Goal: Transaction & Acquisition: Book appointment/travel/reservation

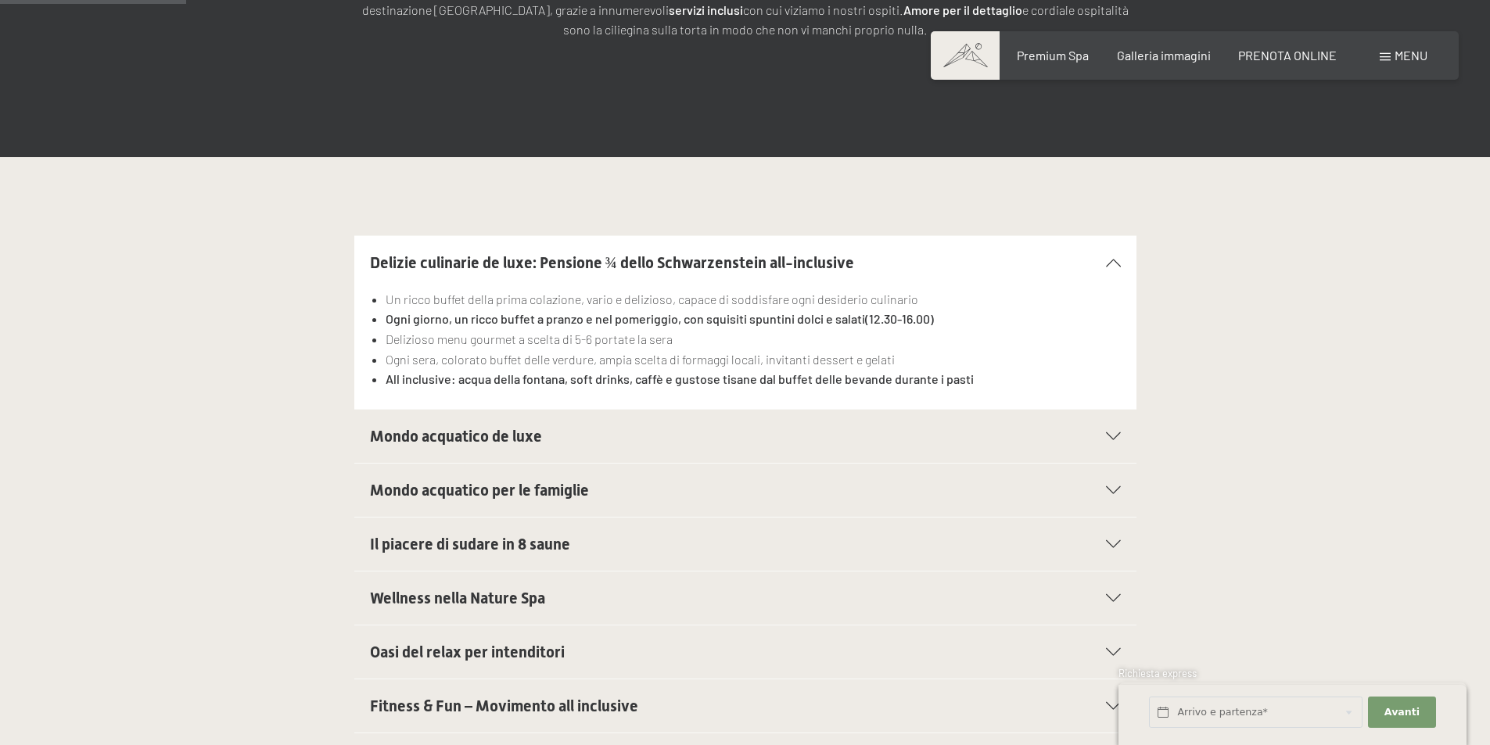
scroll to position [469, 0]
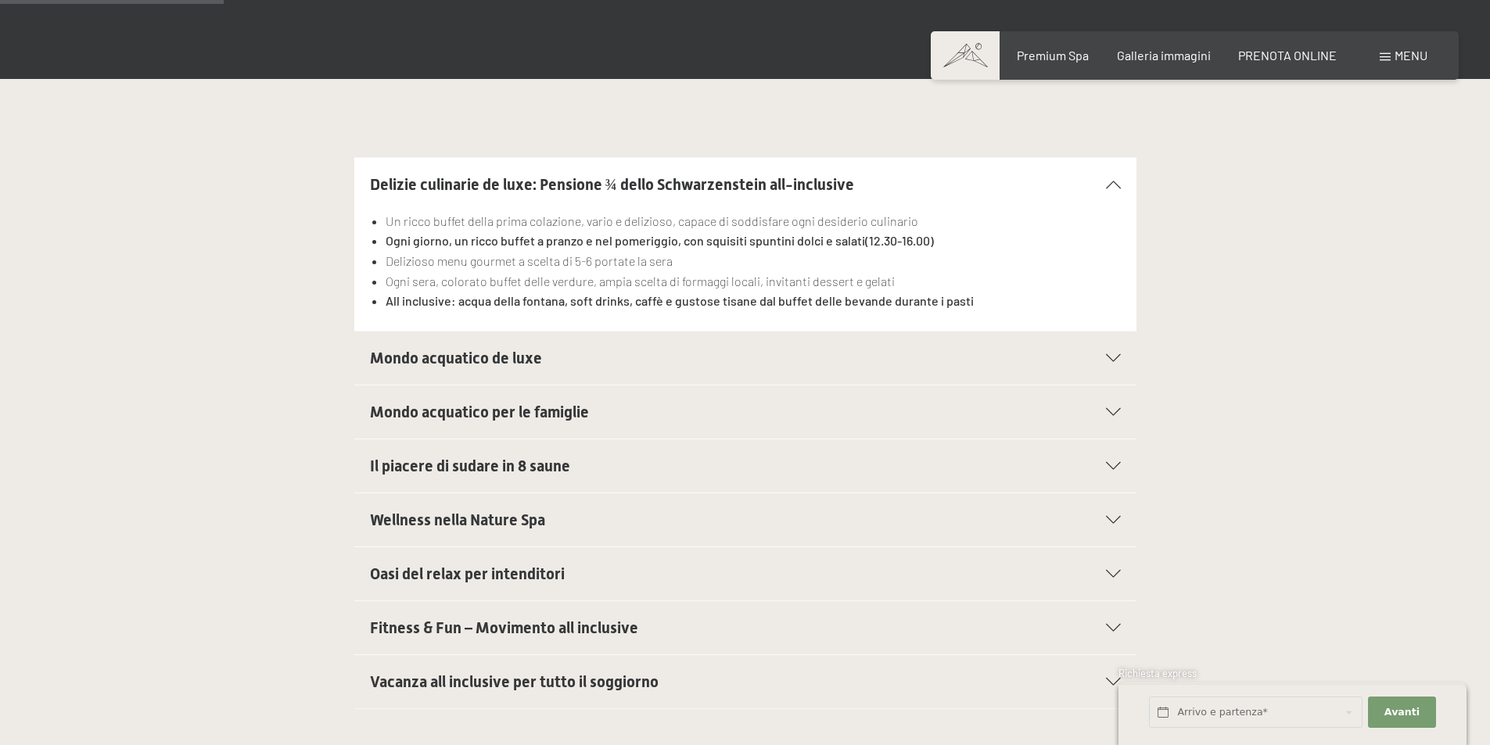
click at [518, 366] on span "Mondo acquatico de luxe" at bounding box center [456, 358] width 172 height 19
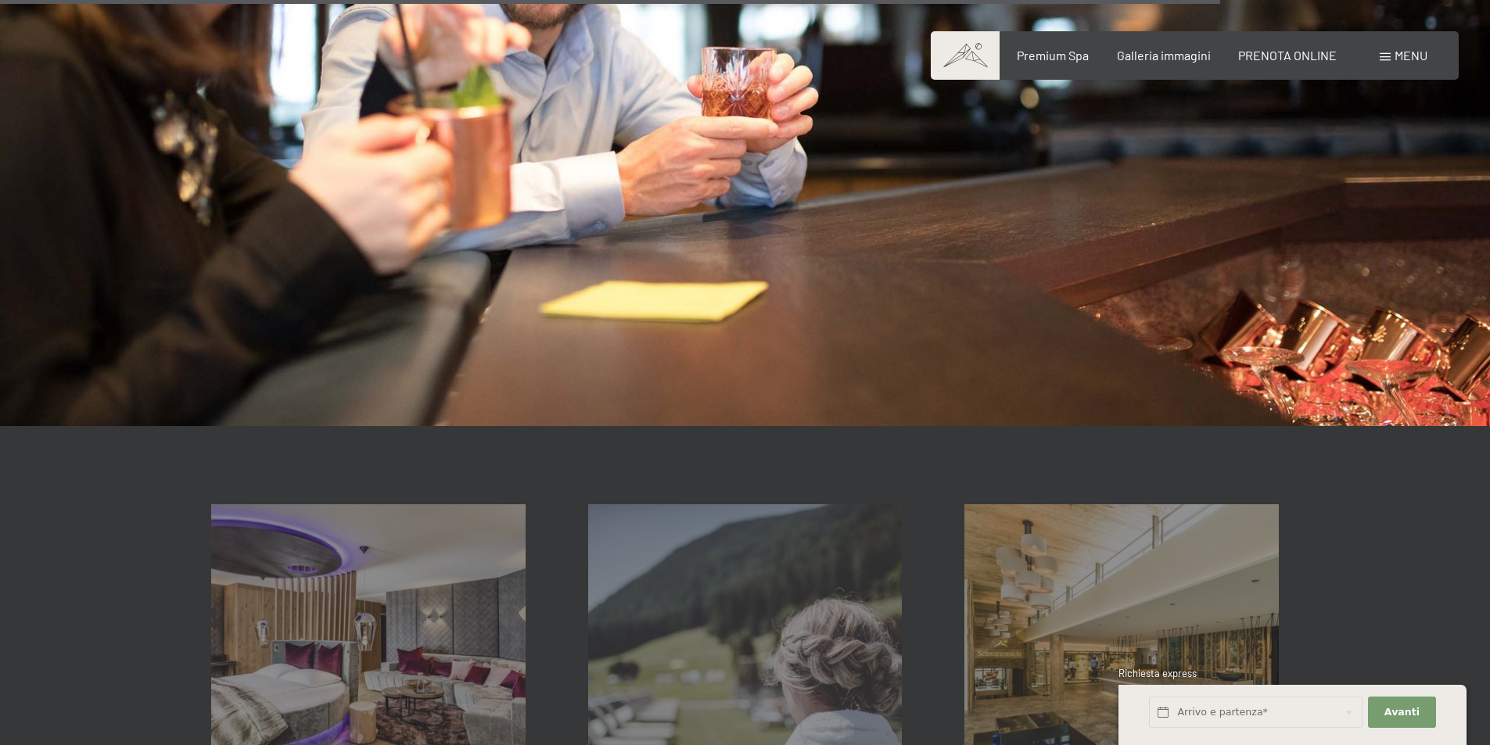
scroll to position [2581, 0]
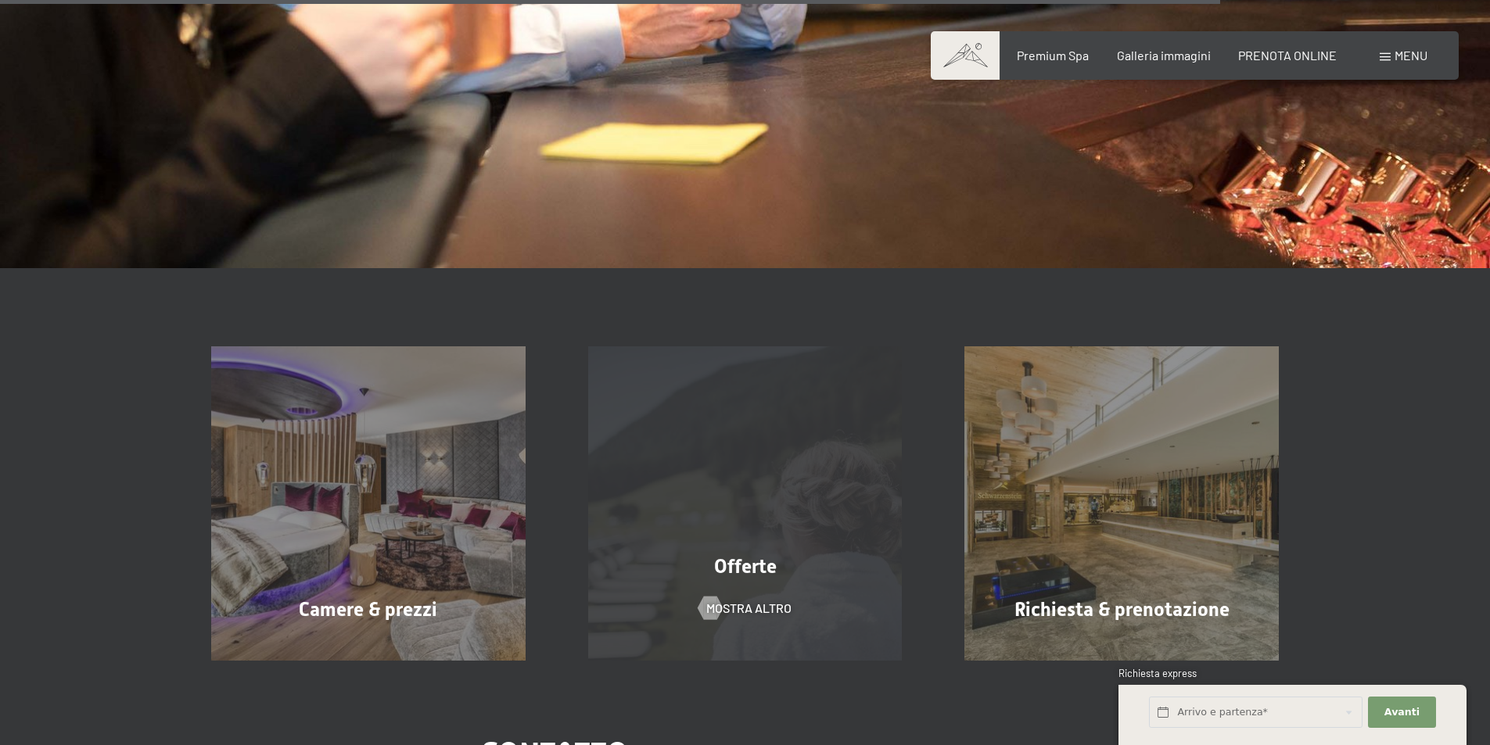
click at [689, 590] on div "Offerte mostra altro" at bounding box center [745, 503] width 377 height 314
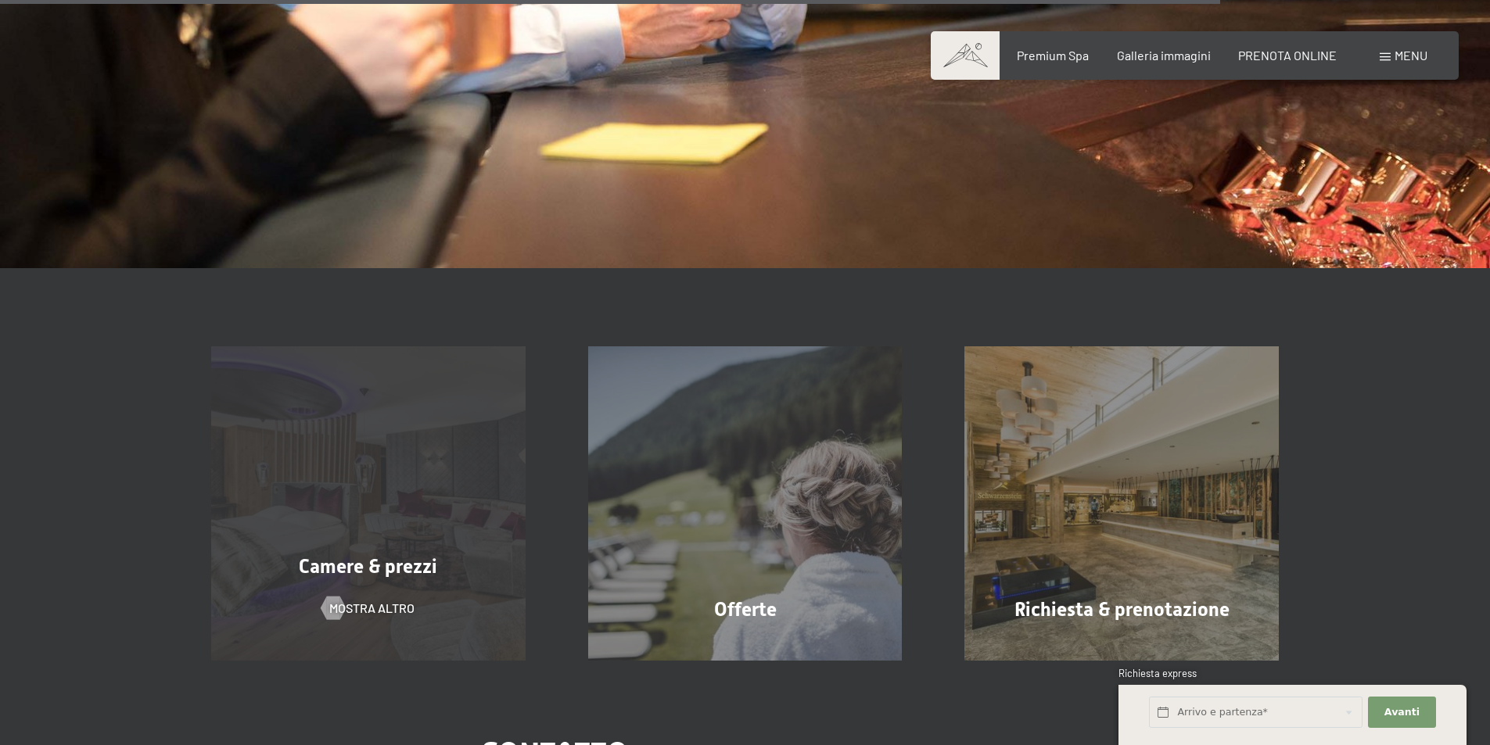
click at [423, 593] on div "Camere & prezzi mostra altro" at bounding box center [368, 503] width 377 height 314
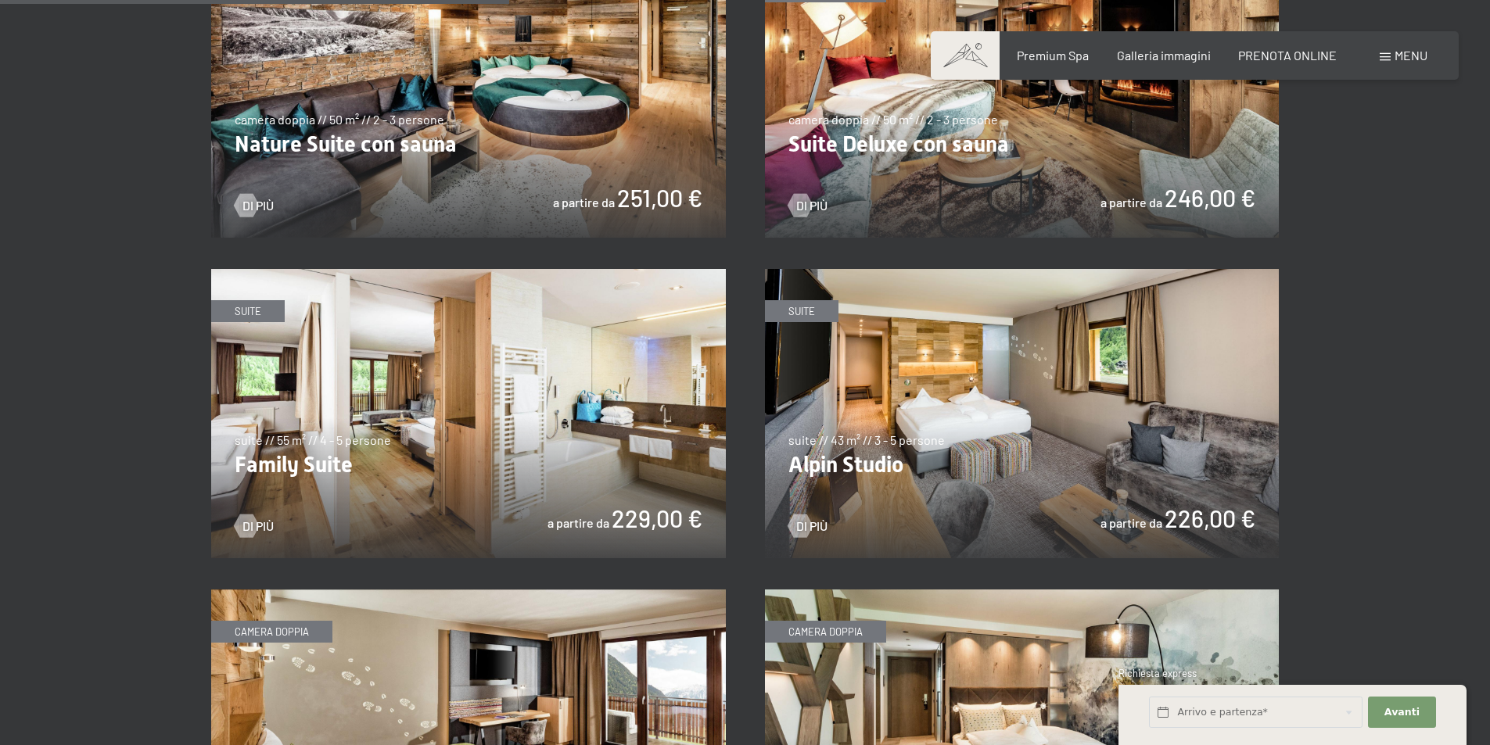
scroll to position [1330, 0]
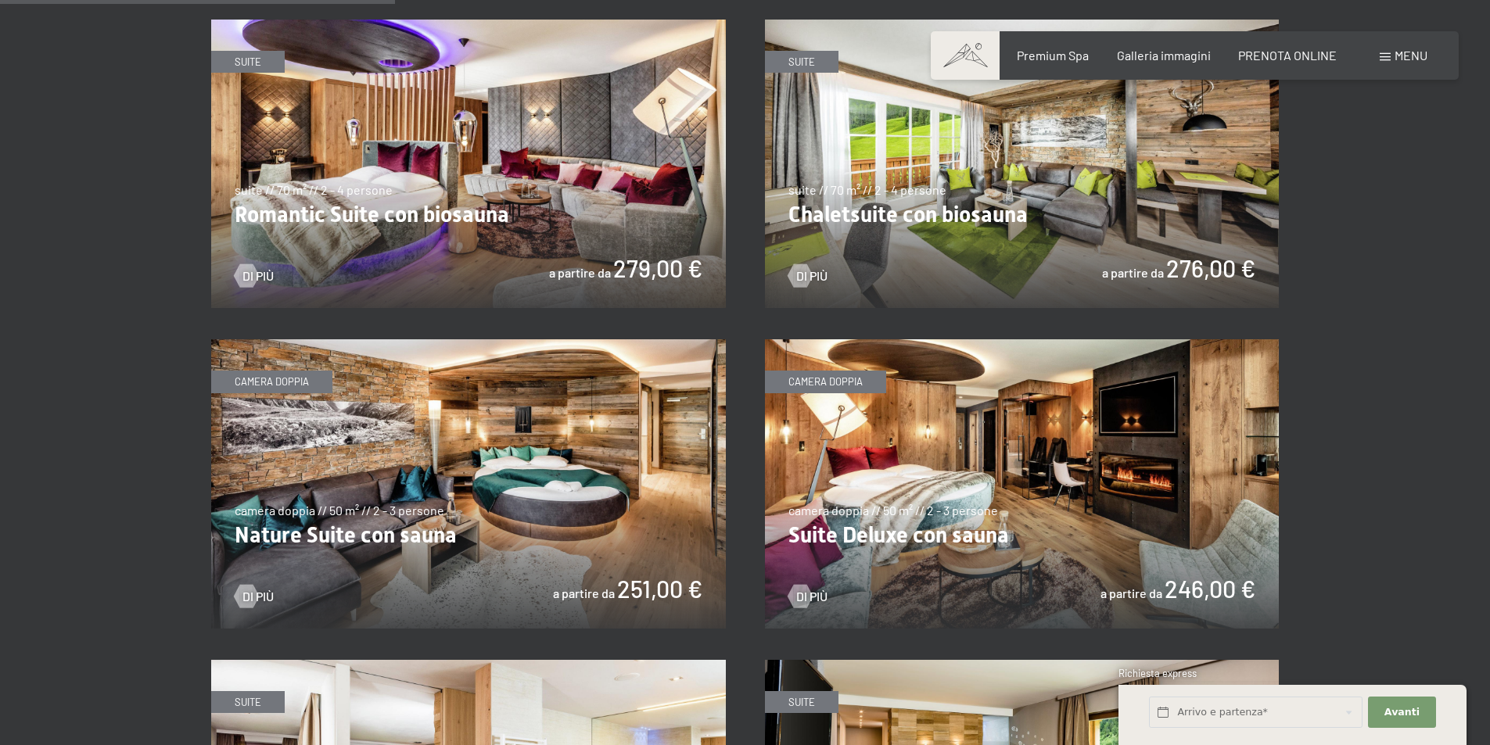
click at [540, 522] on img at bounding box center [468, 483] width 515 height 289
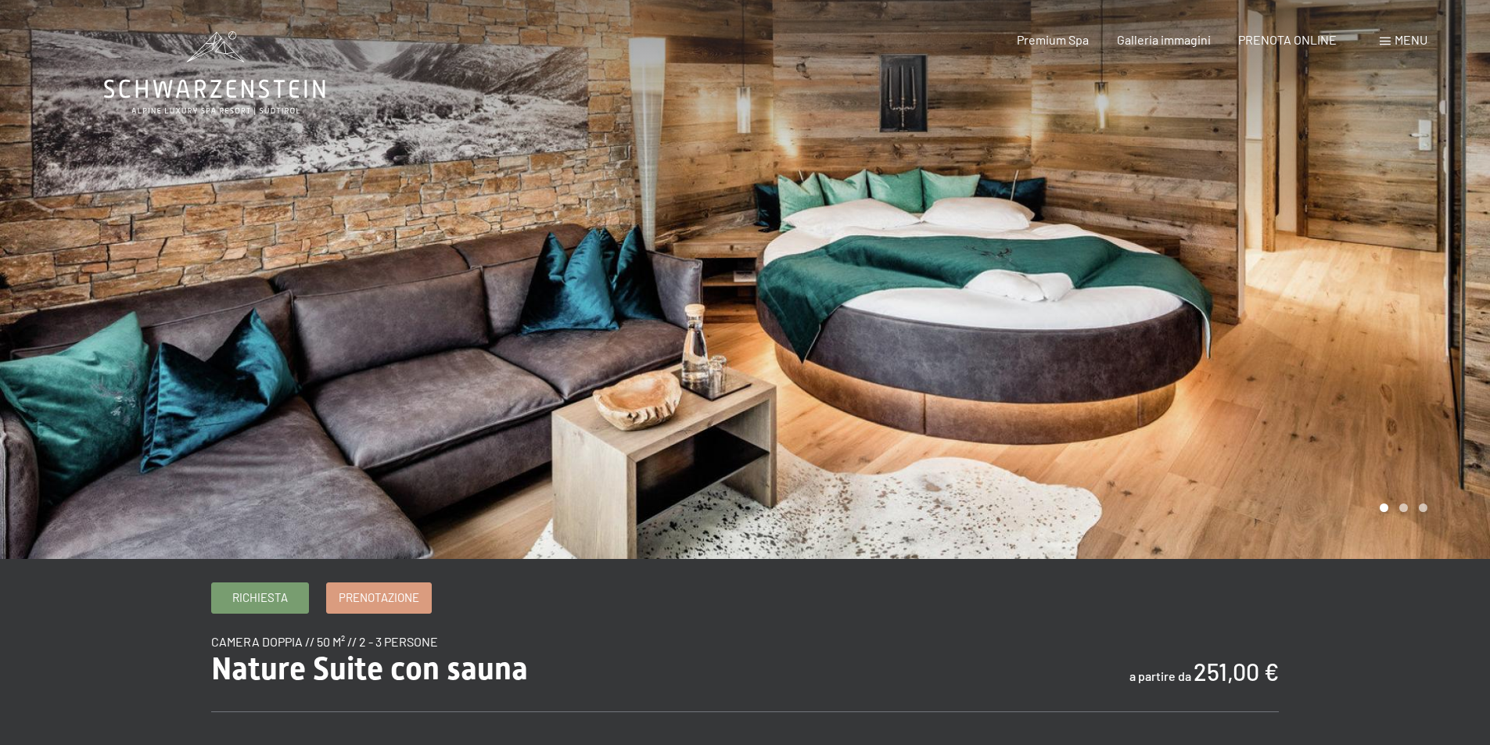
click at [1387, 295] on div at bounding box center [1117, 279] width 745 height 559
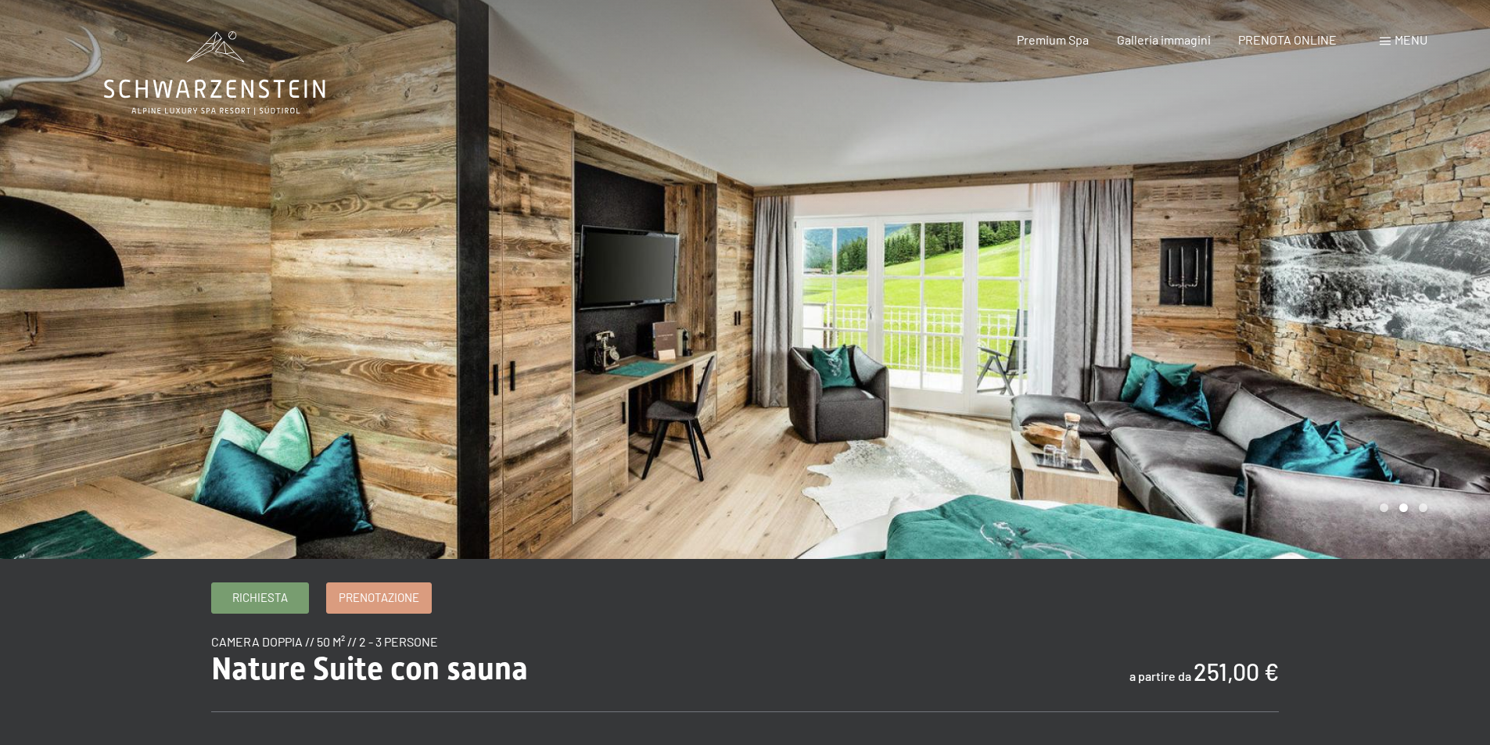
click at [1387, 295] on div at bounding box center [1117, 279] width 745 height 559
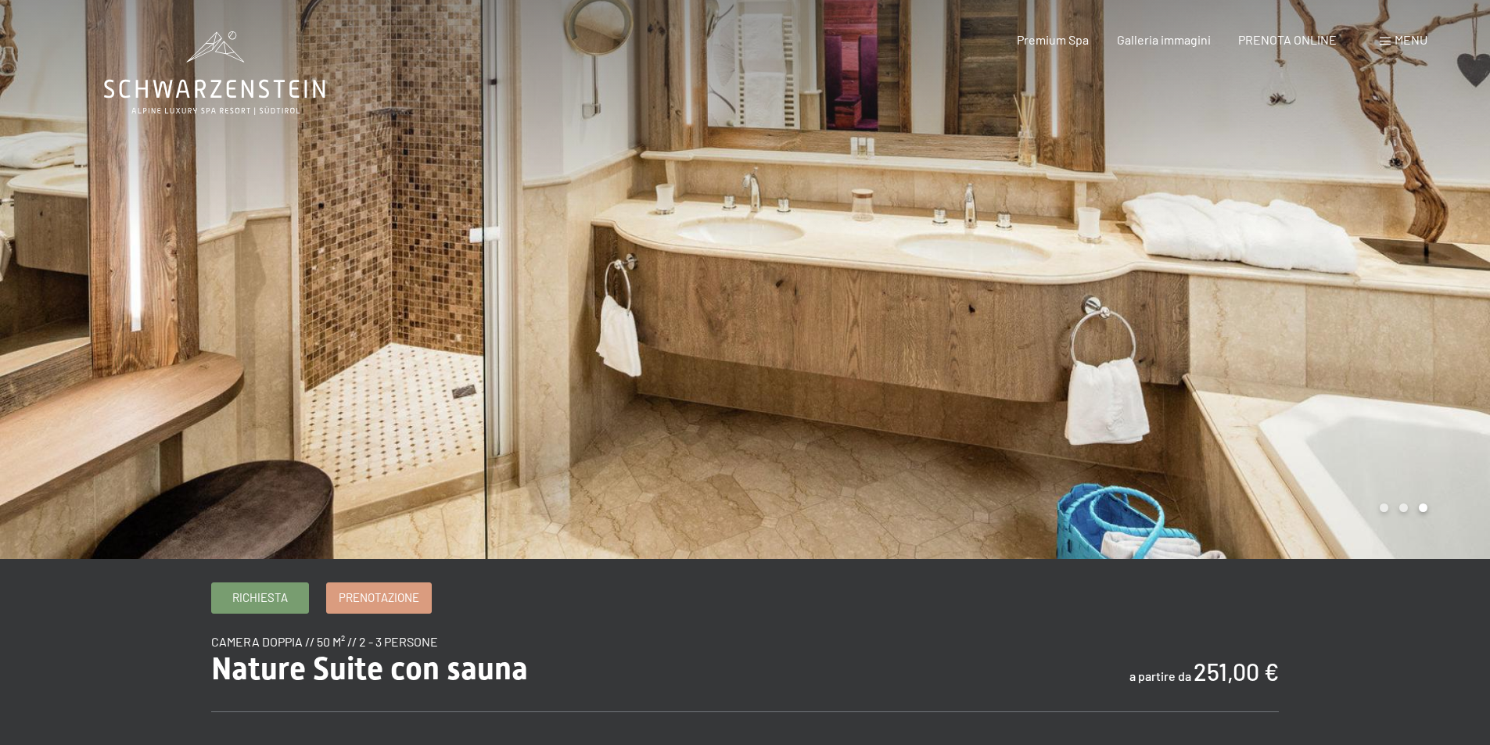
click at [1387, 295] on div at bounding box center [1117, 279] width 745 height 559
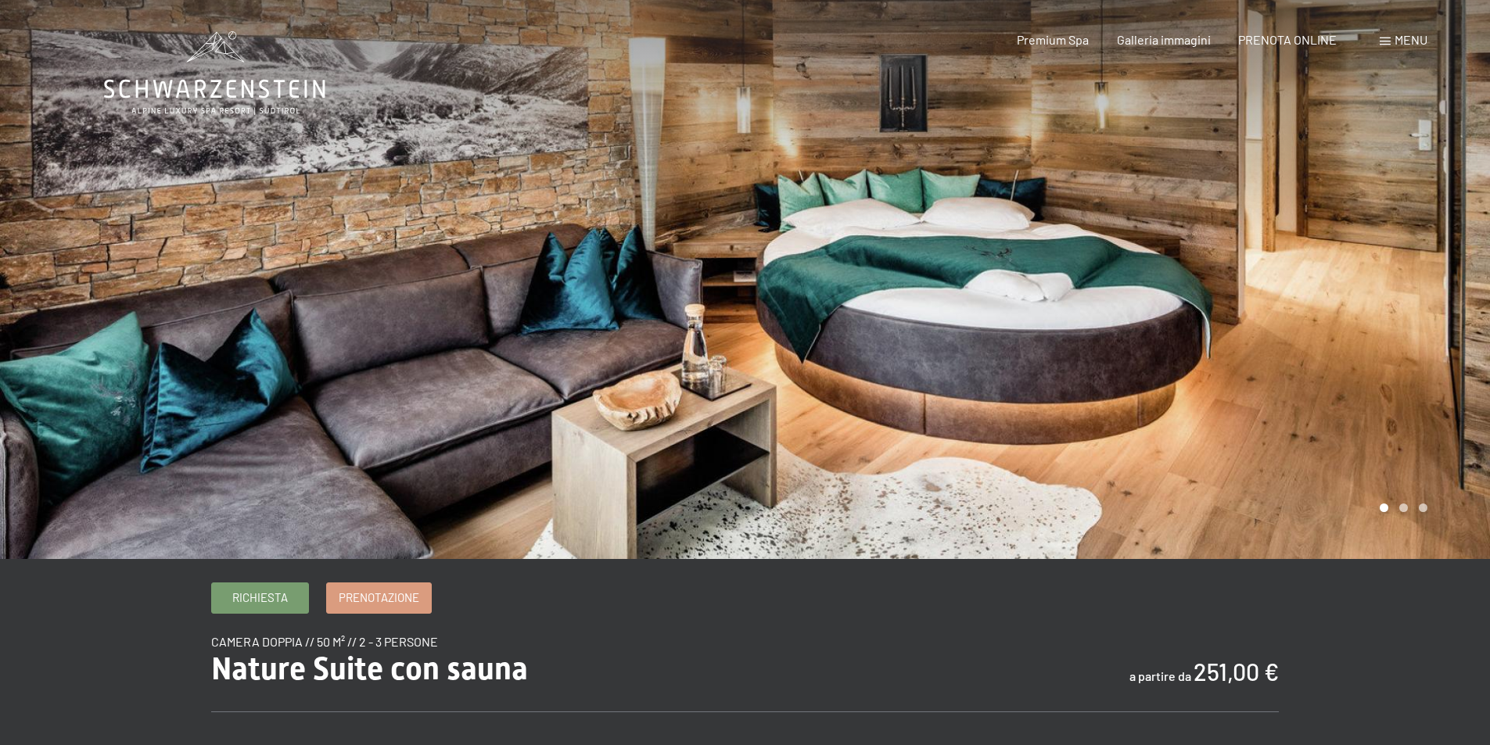
click at [1387, 295] on div at bounding box center [1117, 279] width 745 height 559
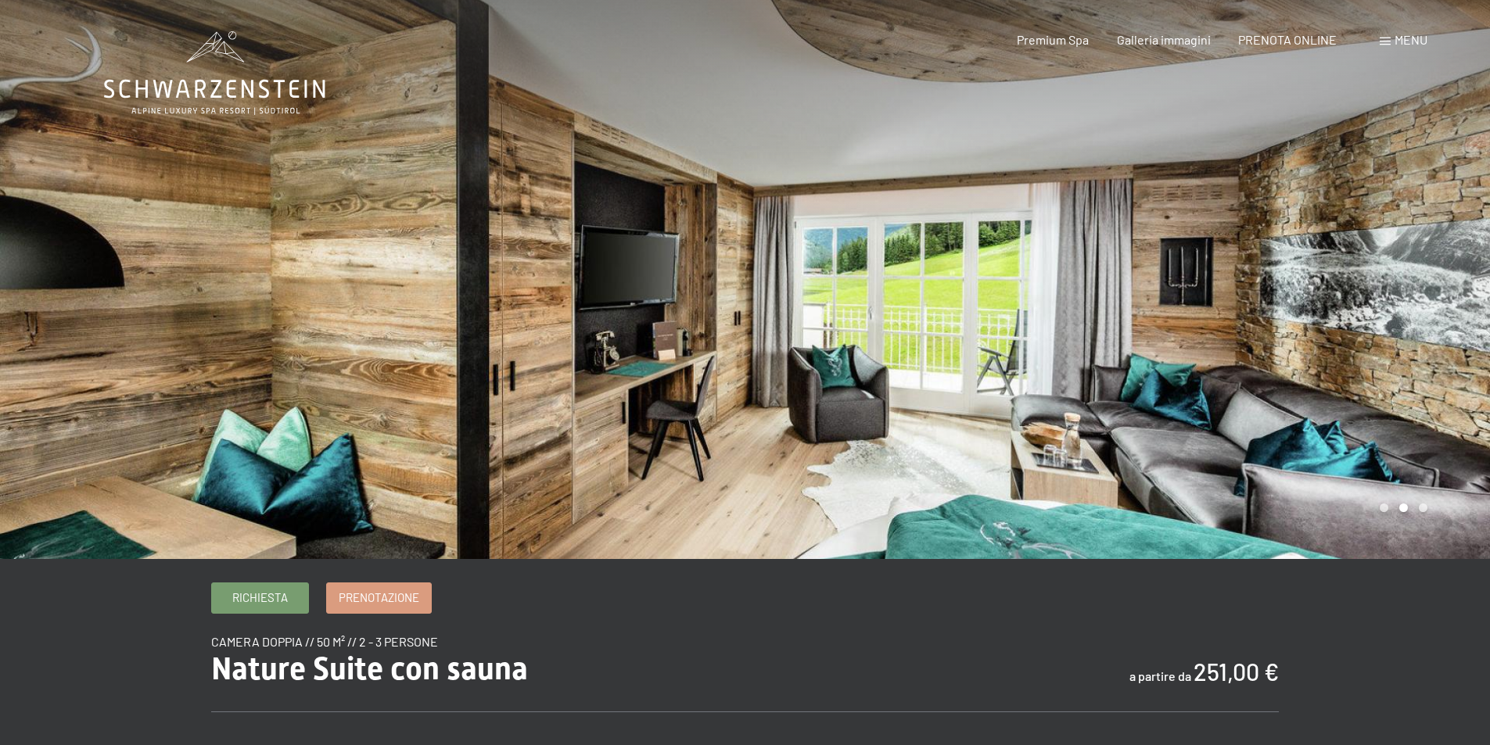
click at [1387, 295] on div at bounding box center [1117, 279] width 745 height 559
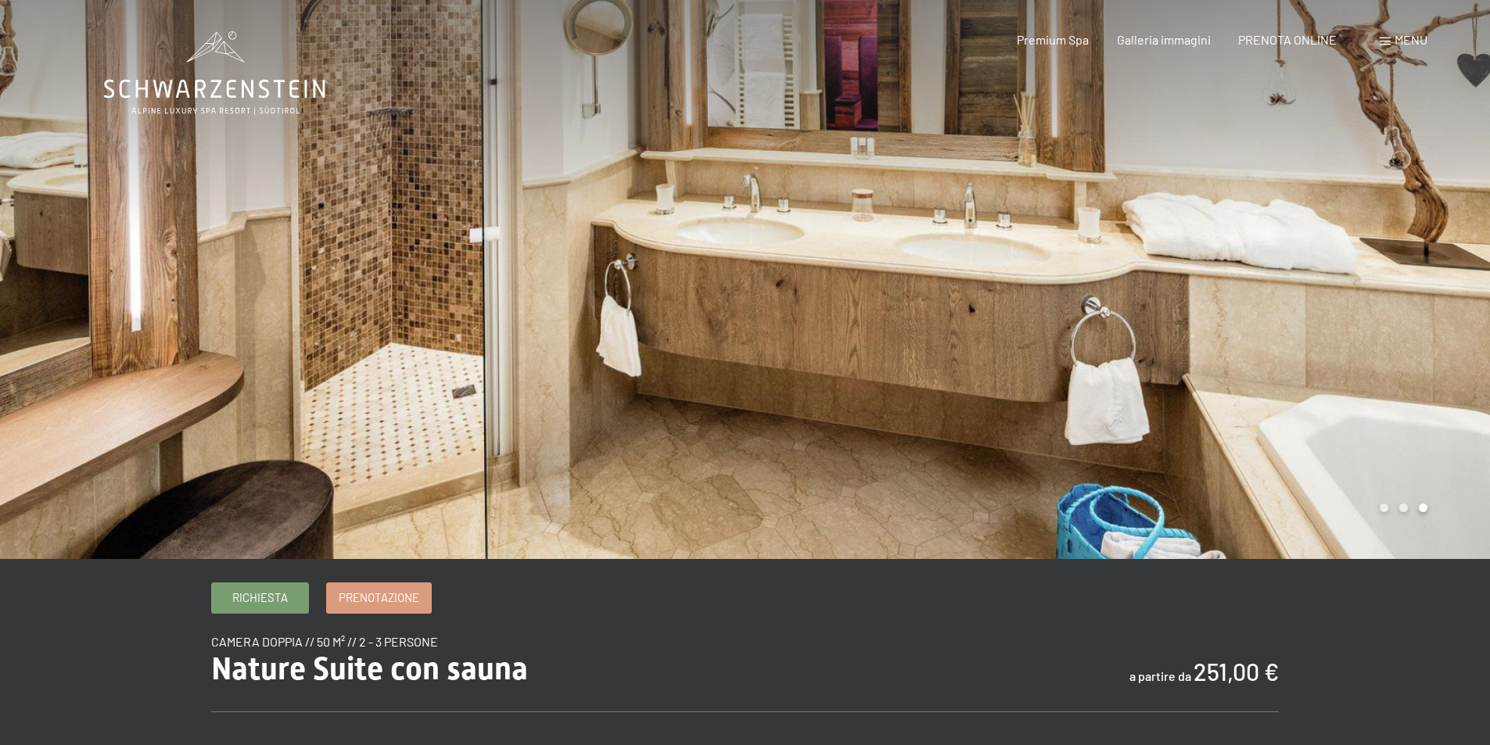
click at [1387, 295] on div at bounding box center [1117, 279] width 745 height 559
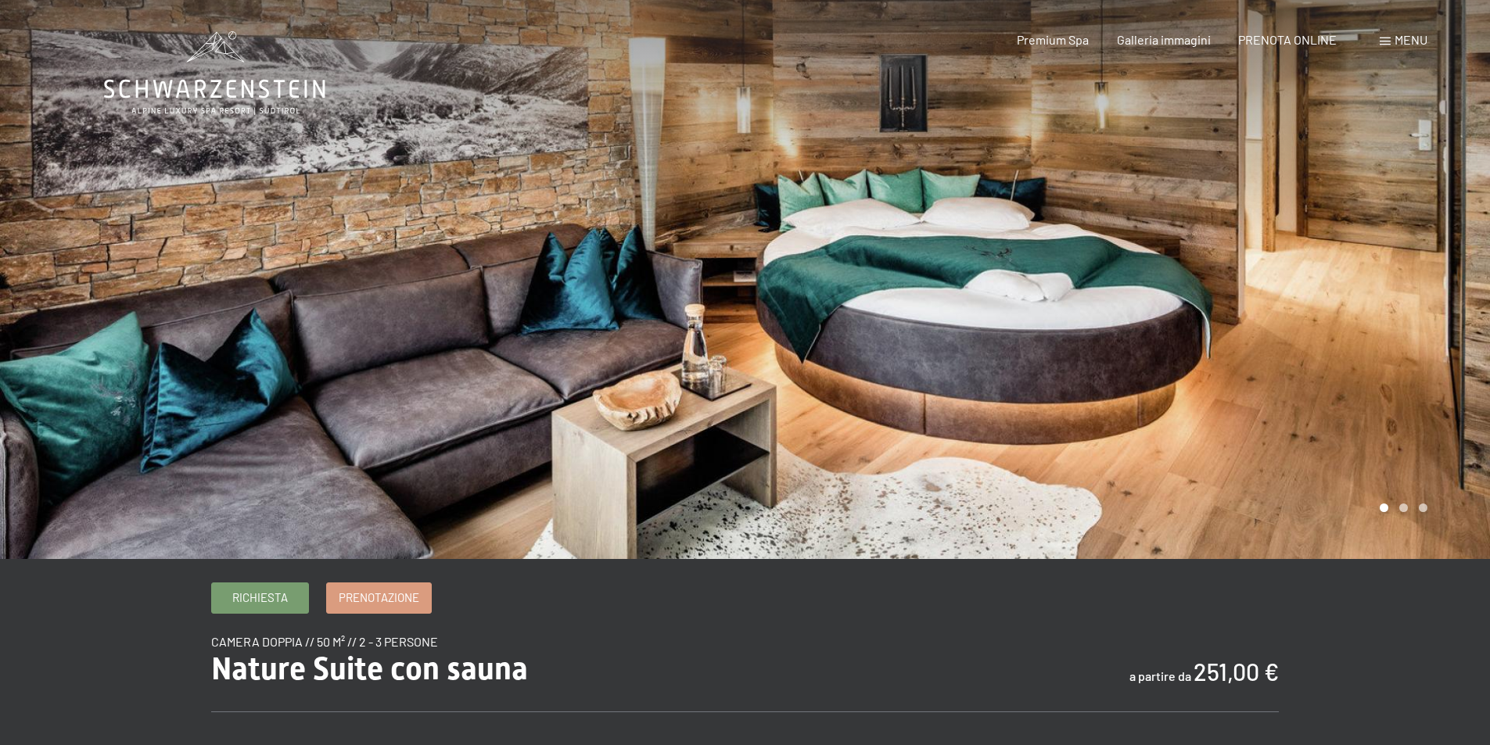
click at [1387, 295] on div at bounding box center [1117, 279] width 745 height 559
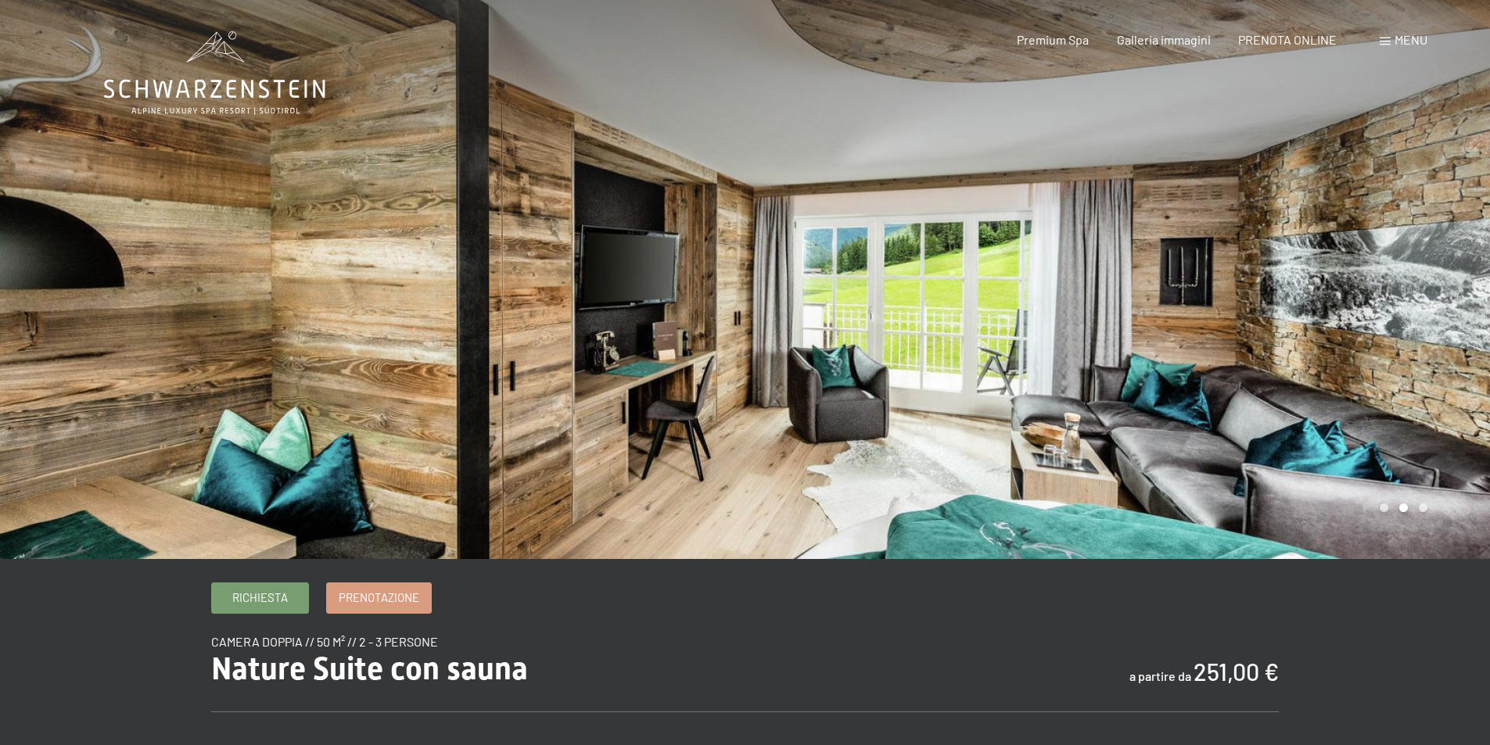
click at [1387, 295] on div at bounding box center [1117, 279] width 745 height 559
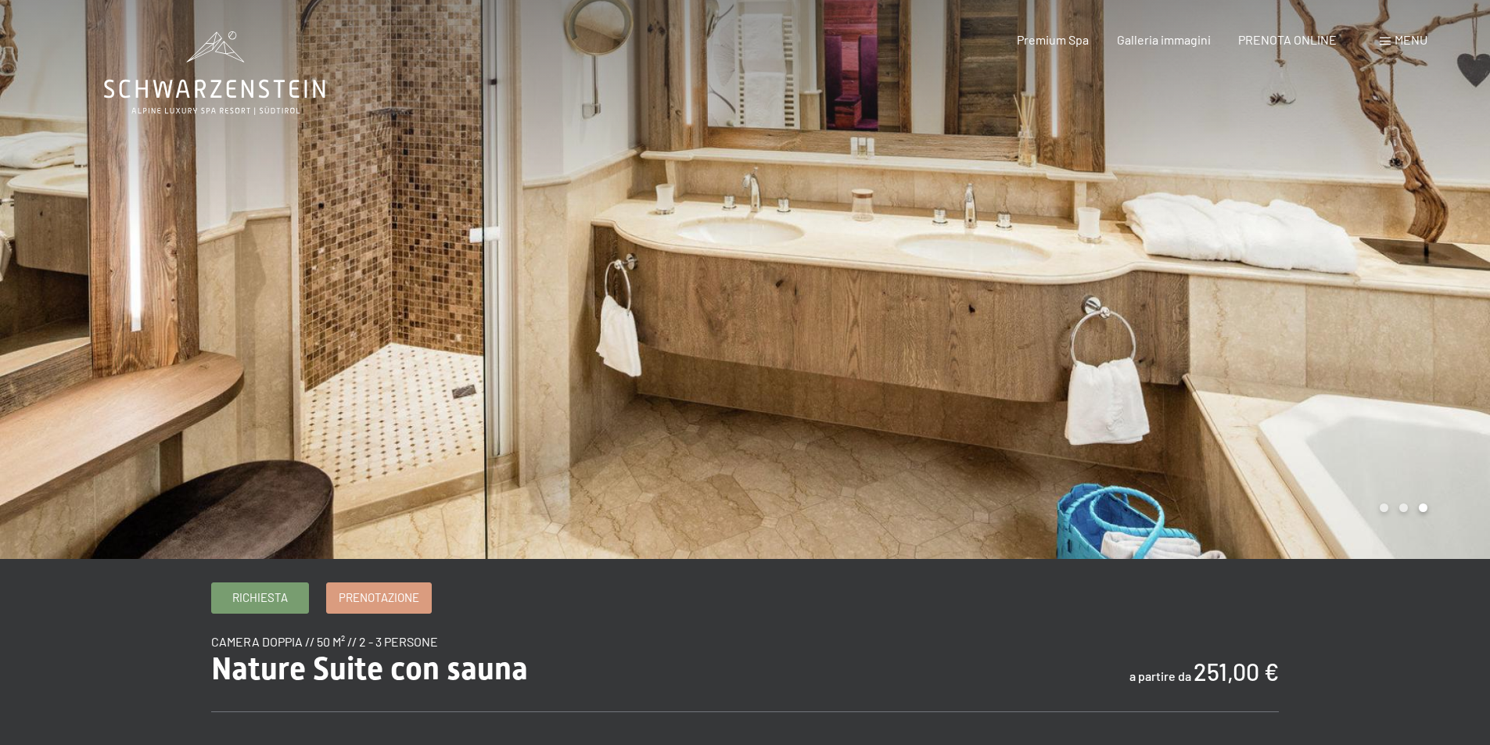
click at [1387, 295] on div at bounding box center [1117, 279] width 745 height 559
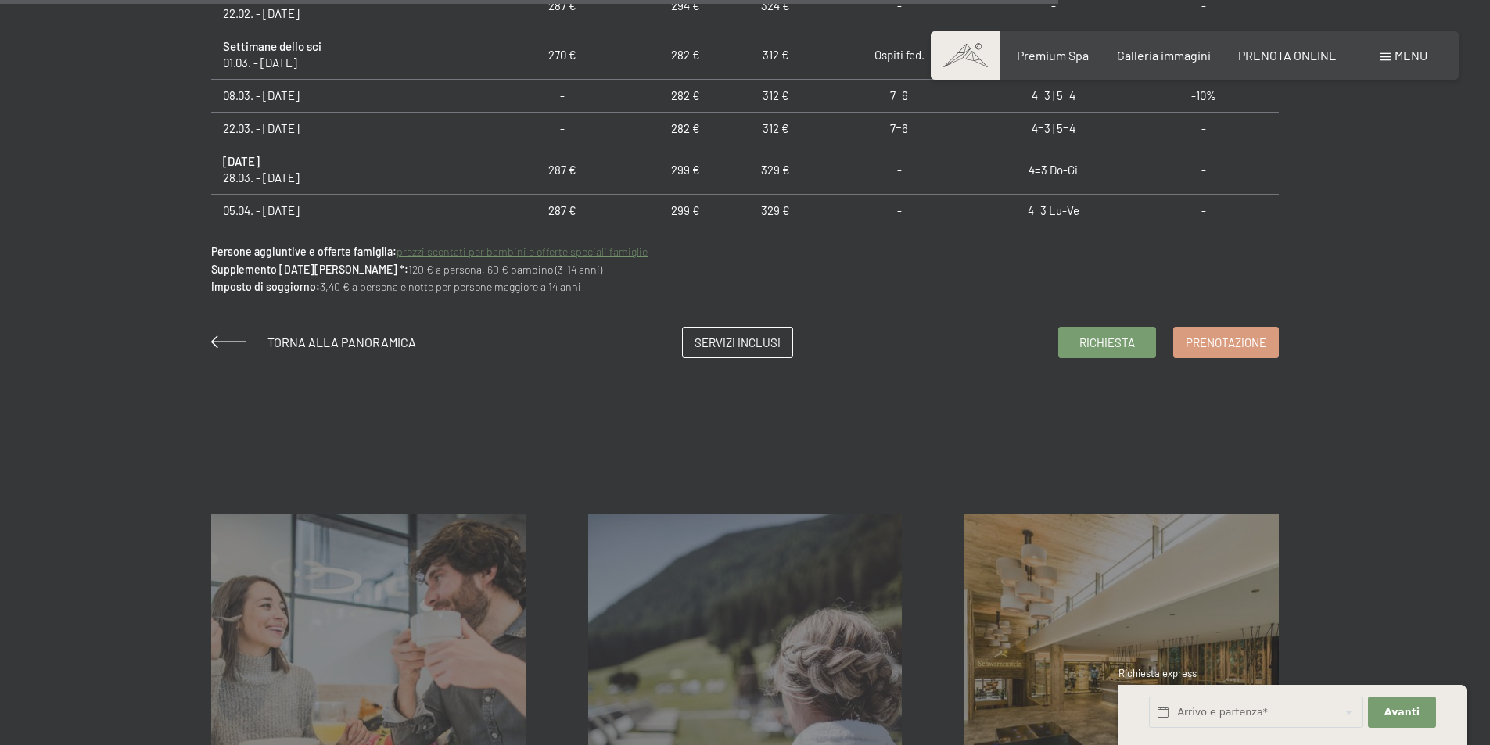
scroll to position [1408, 0]
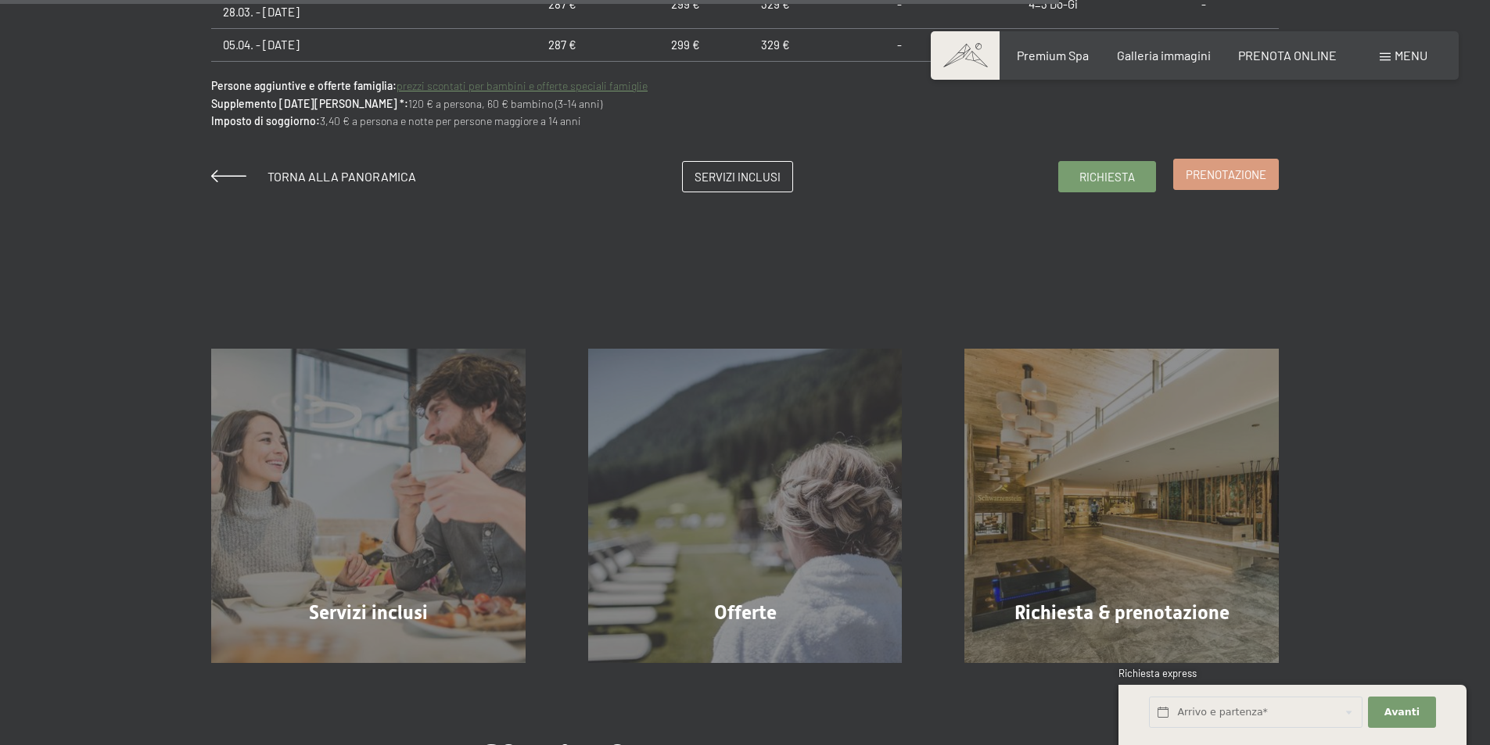
click at [1203, 168] on span "Prenotazione" at bounding box center [1226, 175] width 81 height 16
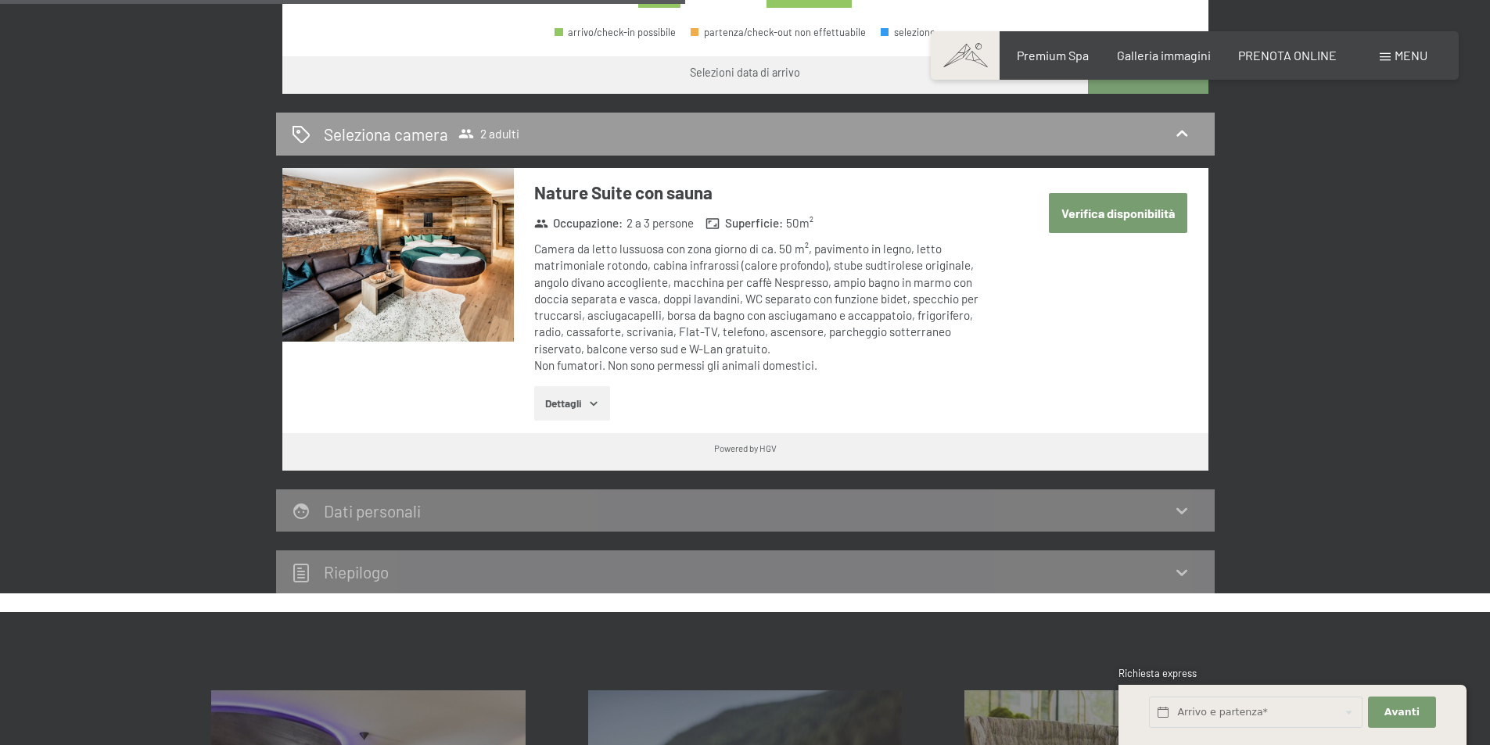
scroll to position [469, 0]
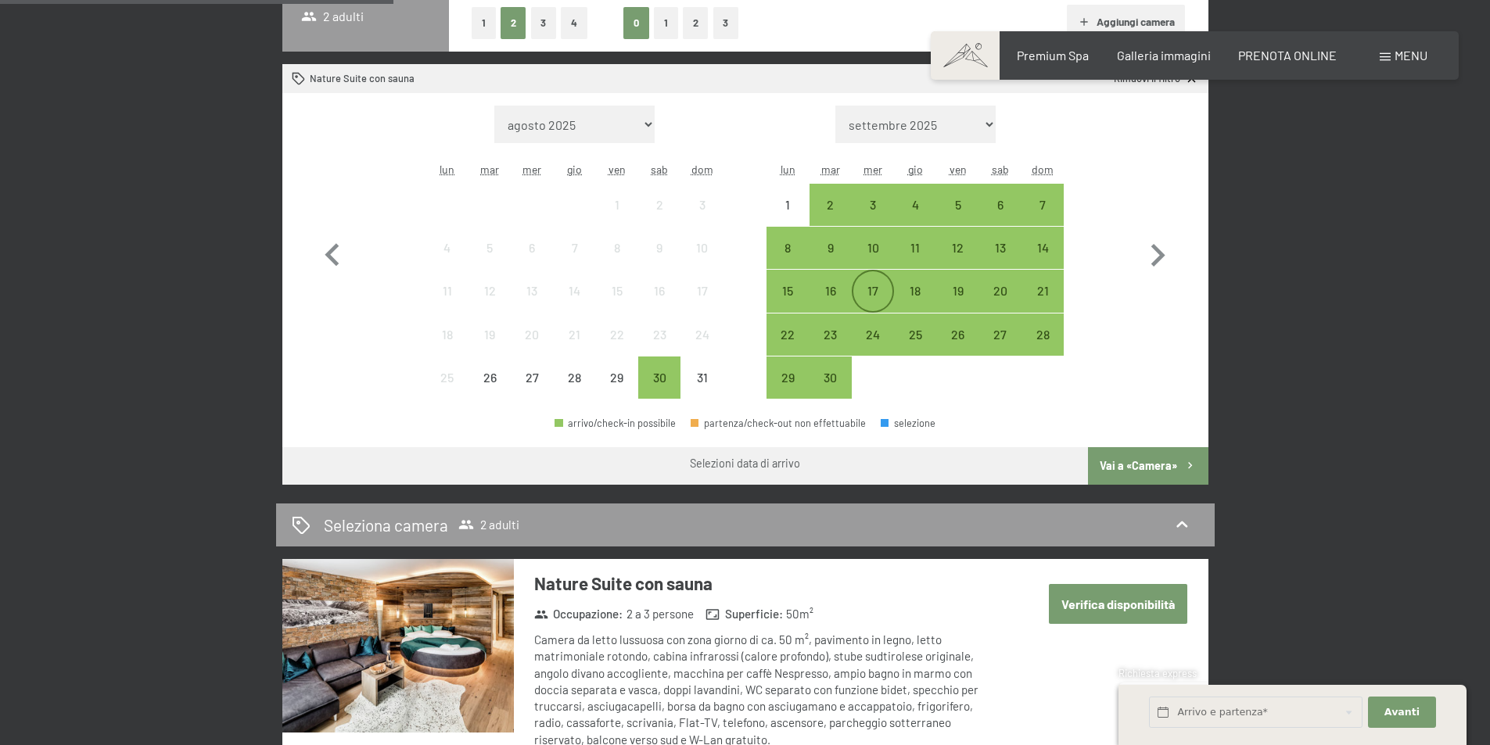
click at [867, 300] on div "17" at bounding box center [872, 304] width 39 height 39
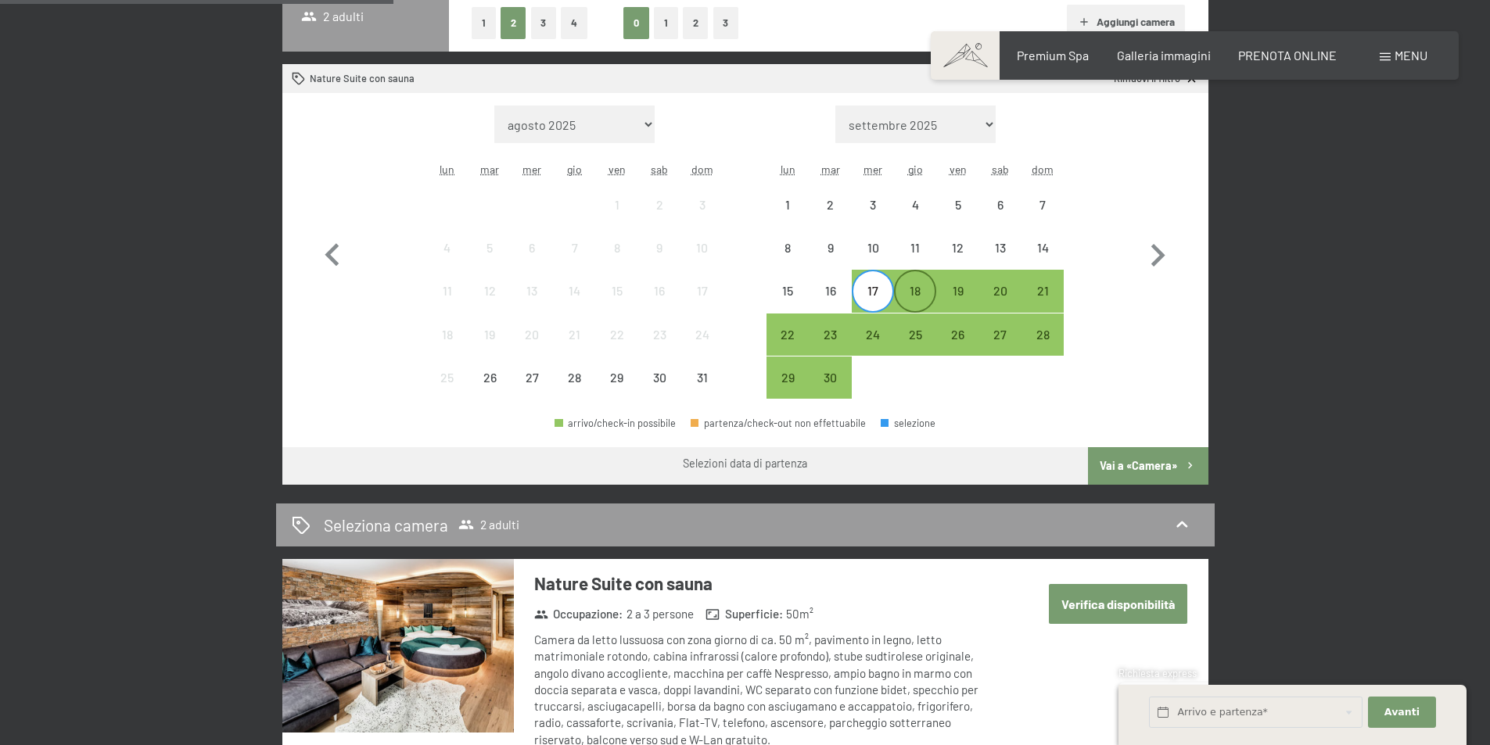
click at [917, 294] on div "18" at bounding box center [914, 304] width 39 height 39
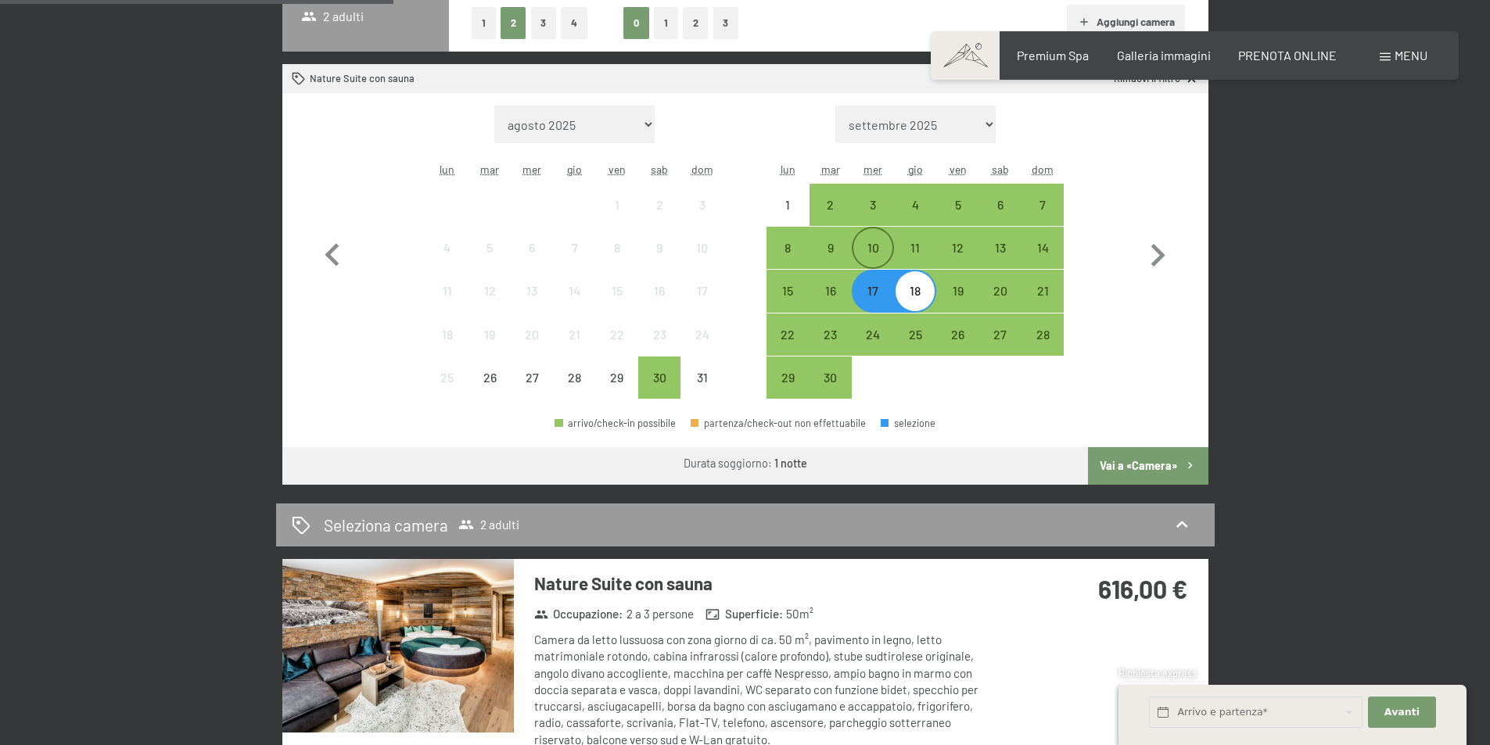
click at [865, 261] on div "10" at bounding box center [872, 261] width 39 height 39
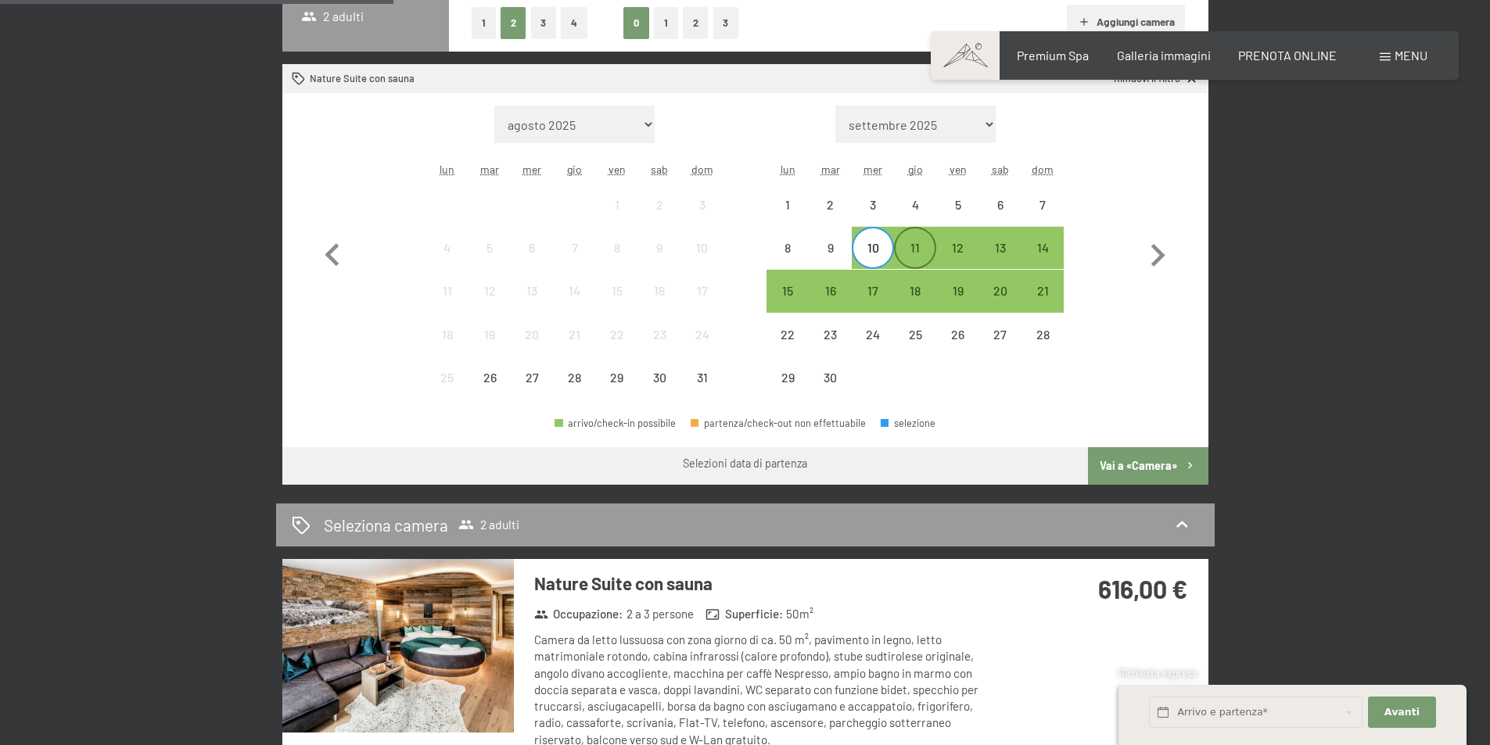
click at [910, 252] on div "11" at bounding box center [914, 261] width 39 height 39
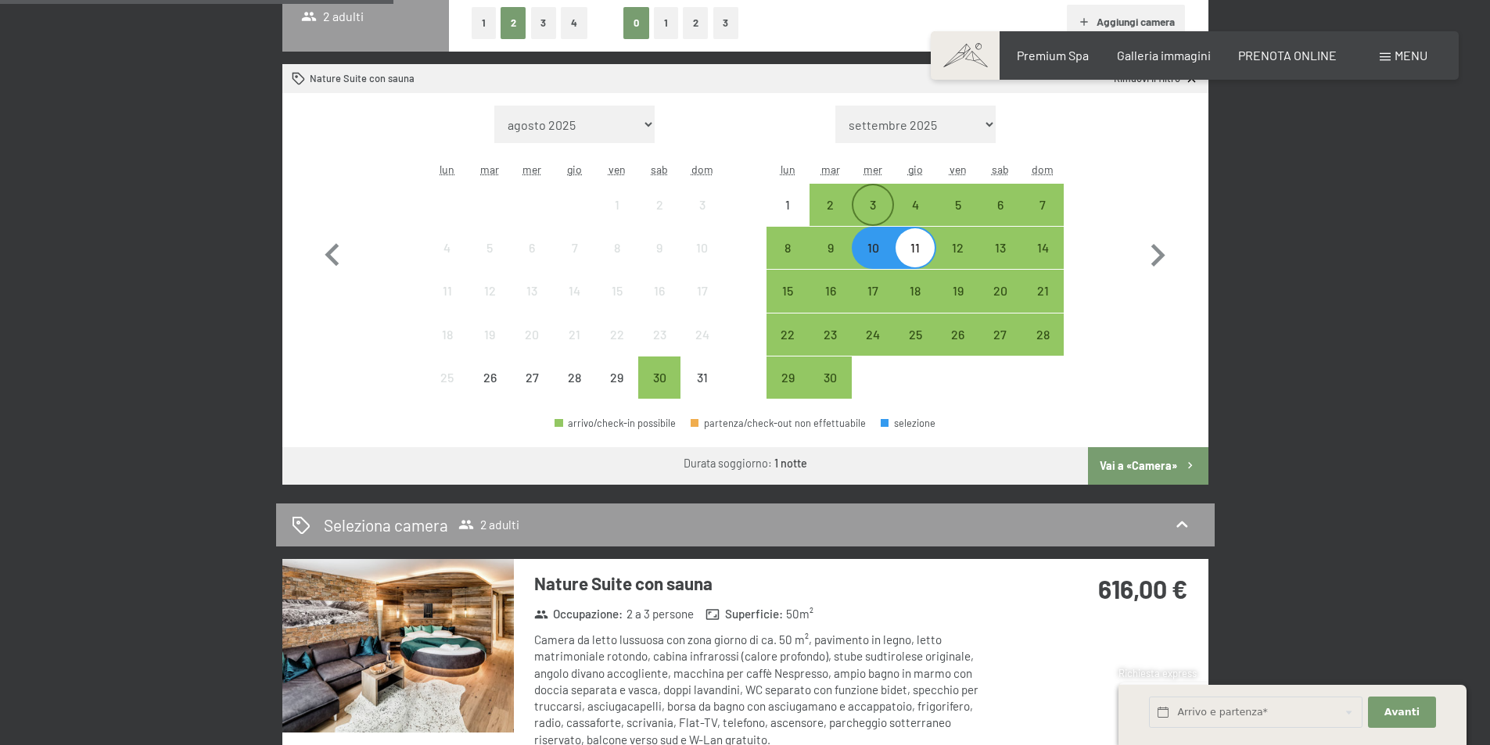
click at [886, 224] on div "3" at bounding box center [872, 218] width 39 height 39
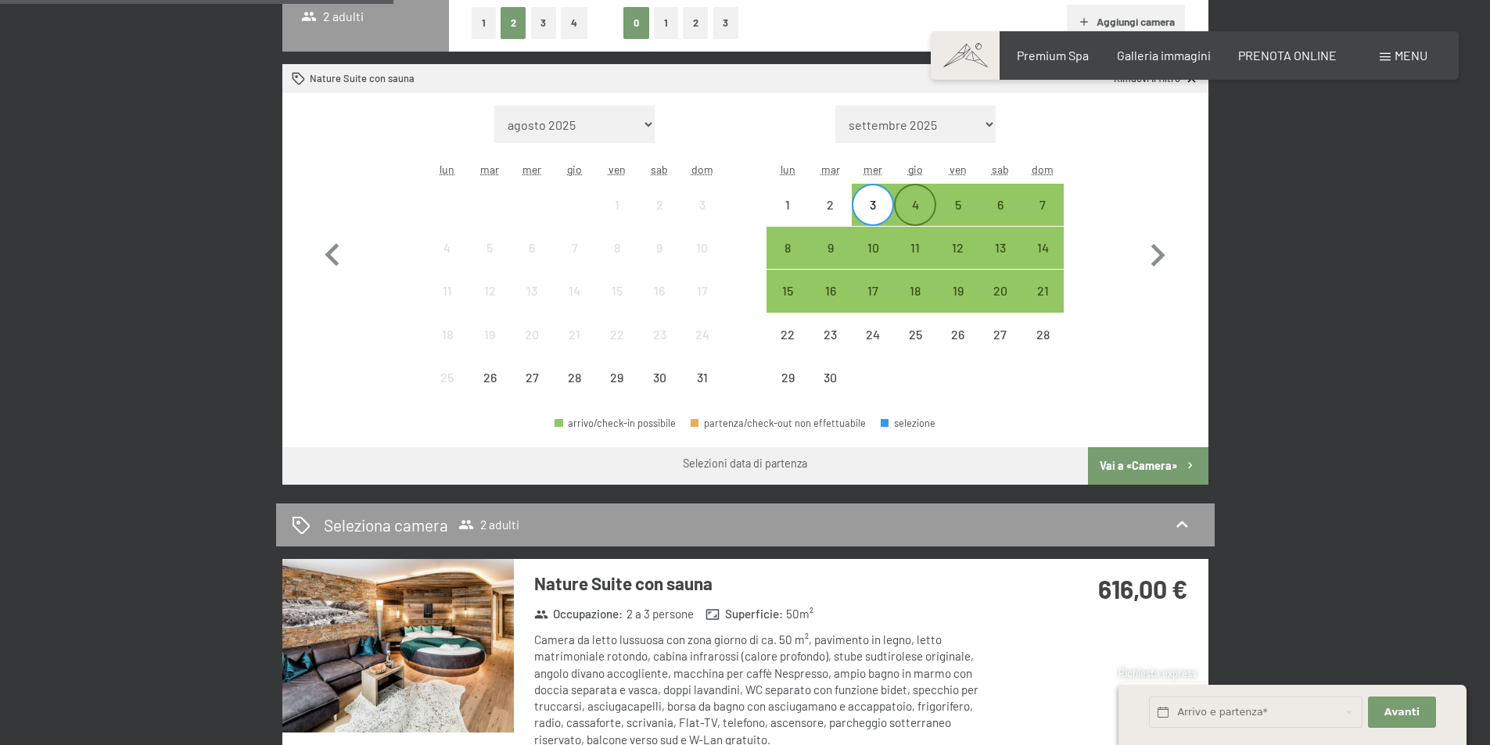
click at [913, 214] on div "4" at bounding box center [914, 218] width 39 height 39
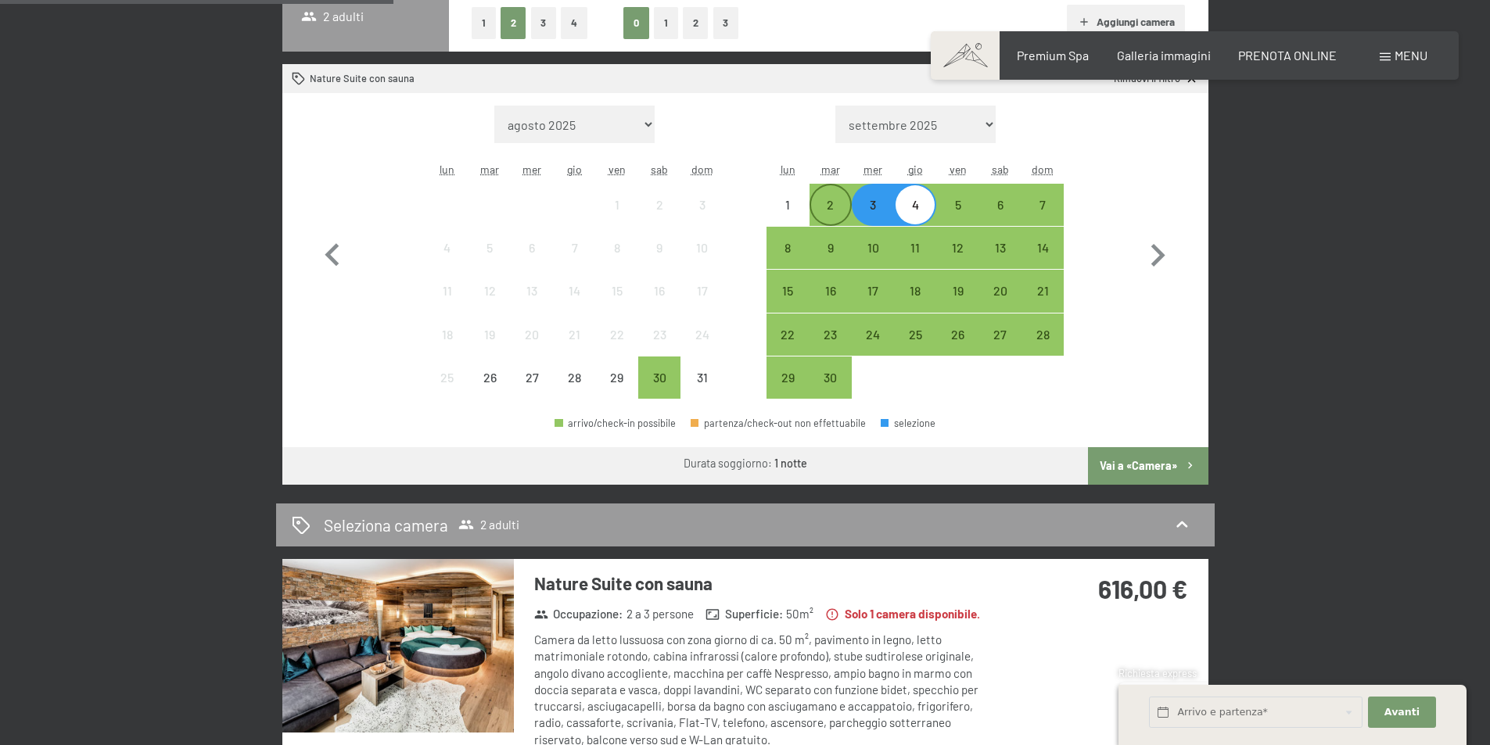
click at [834, 213] on div "2" at bounding box center [830, 218] width 39 height 39
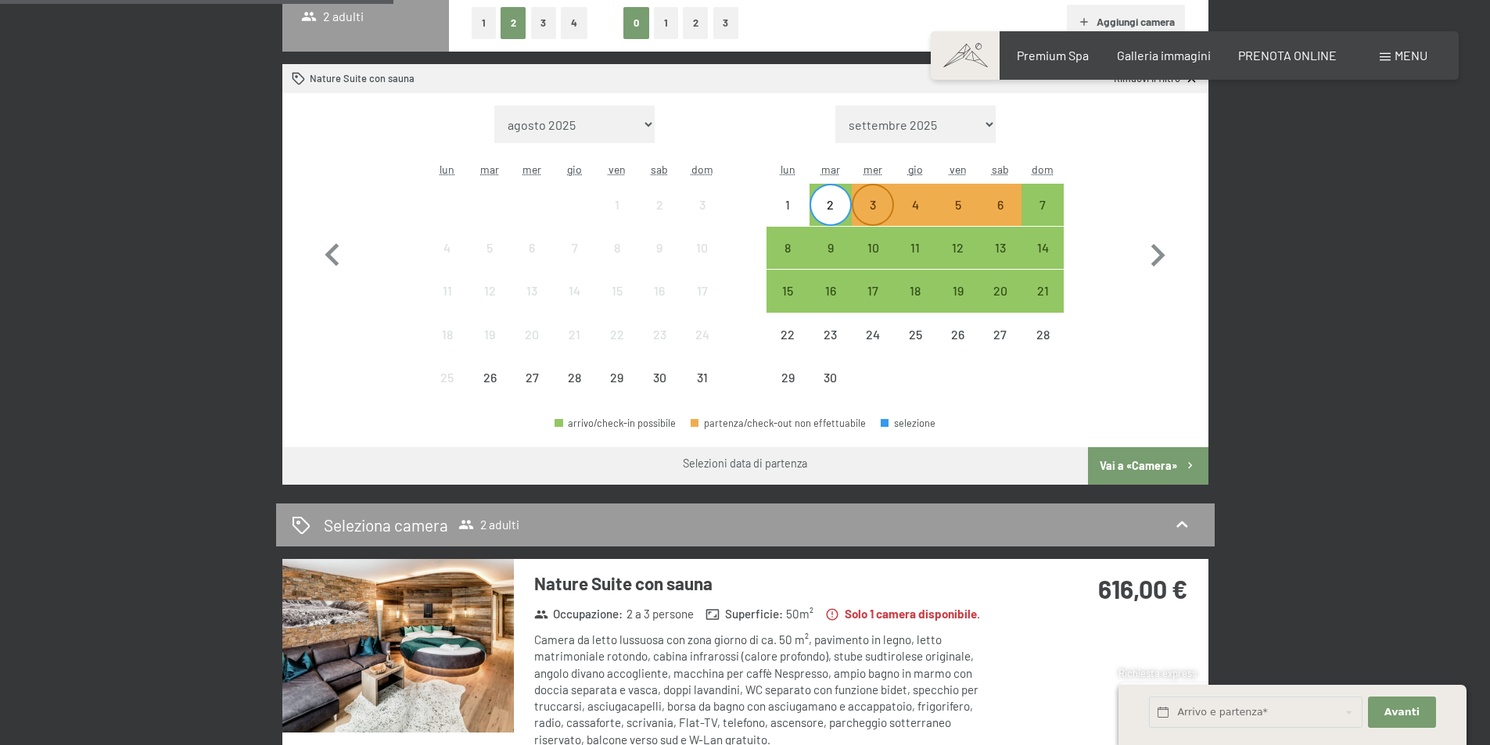
click at [870, 206] on div "3" at bounding box center [872, 218] width 39 height 39
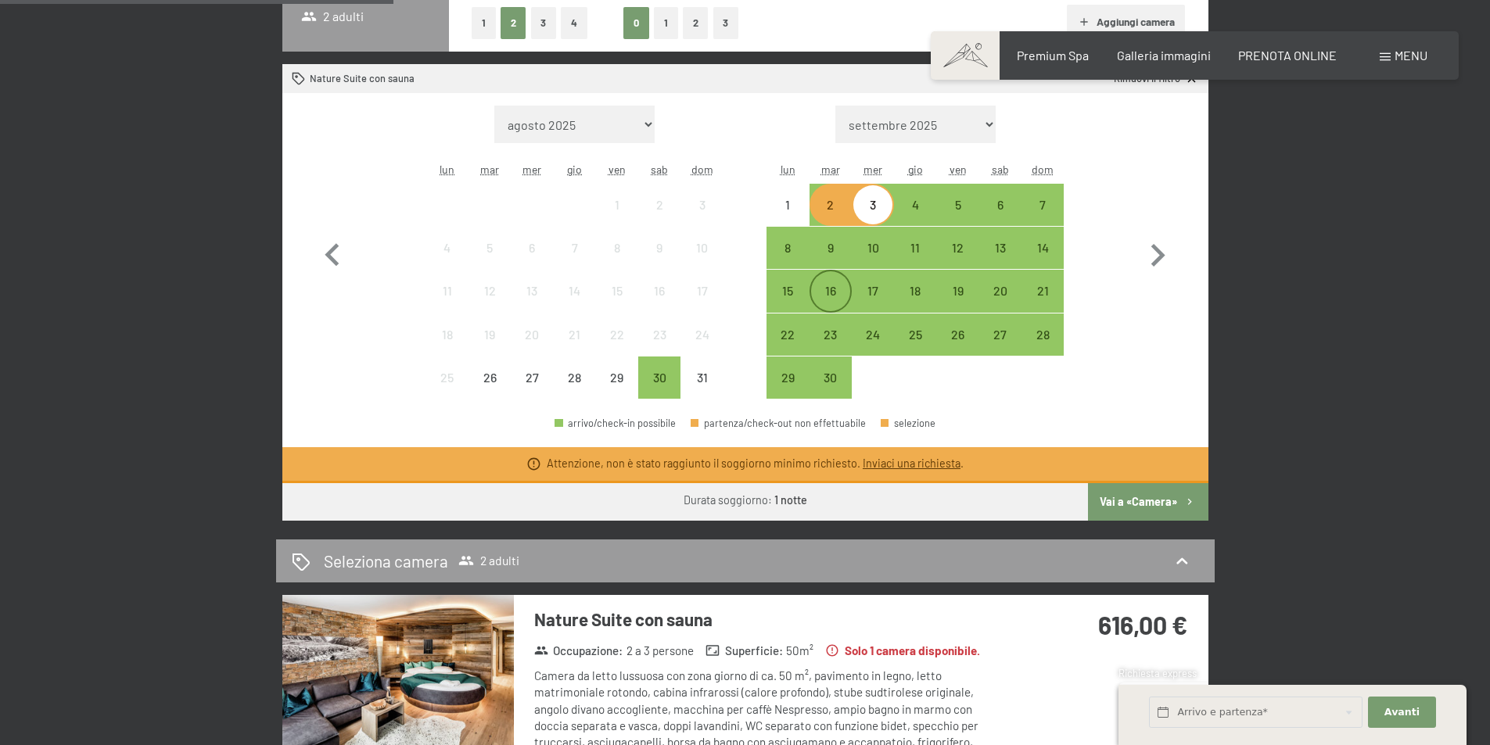
click at [824, 289] on div "16" at bounding box center [830, 304] width 39 height 39
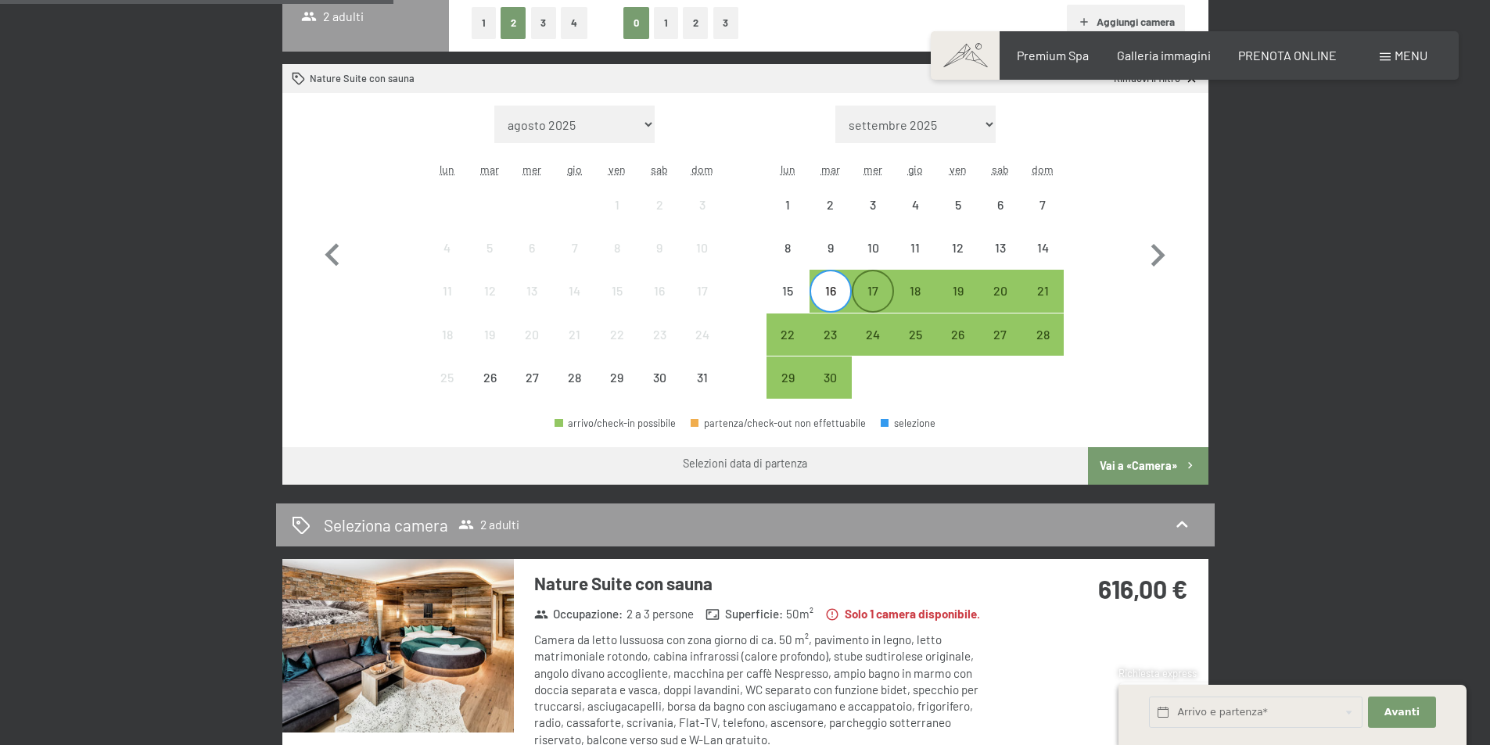
click at [867, 282] on div "17" at bounding box center [872, 290] width 39 height 39
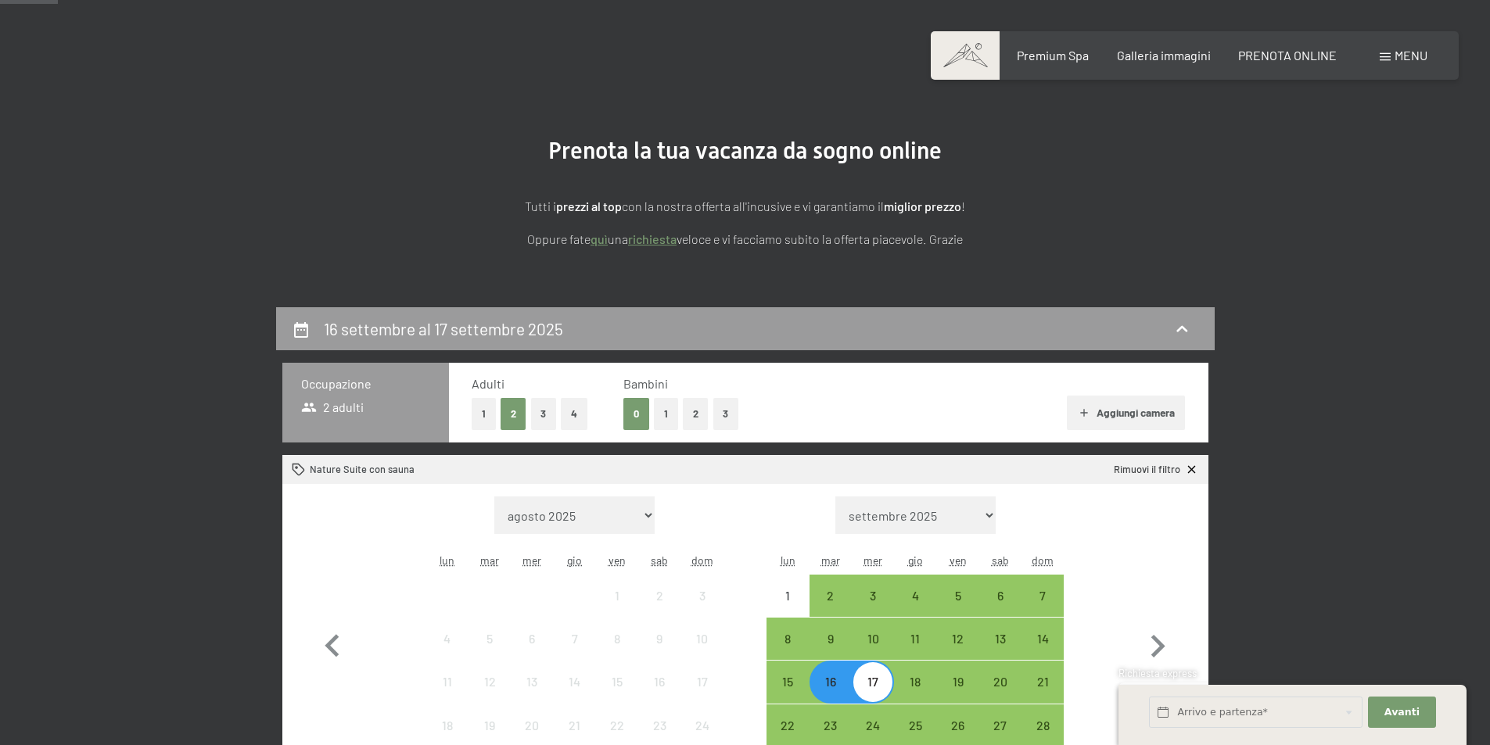
scroll to position [0, 0]
